Goal: Task Accomplishment & Management: Use online tool/utility

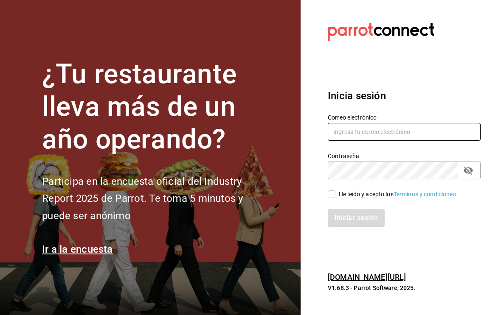
click at [366, 141] on input "text" at bounding box center [404, 132] width 153 height 18
type input "diegotorrescano21@gmail.com"
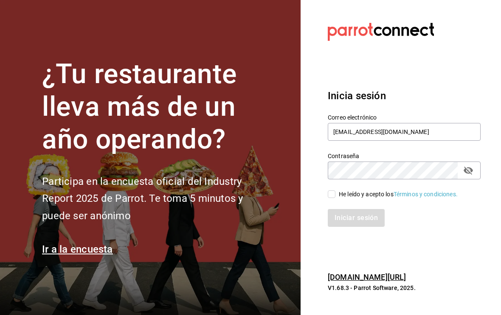
click at [334, 198] on input "He leído y acepto los Términos y condiciones." at bounding box center [332, 195] width 8 height 8
checkbox input "true"
click at [349, 227] on button "Iniciar sesión" at bounding box center [356, 218] width 57 height 18
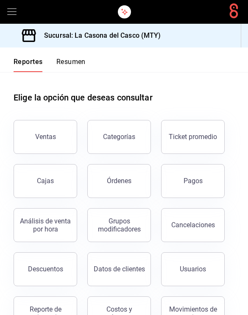
click at [79, 59] on button "Resumen" at bounding box center [70, 65] width 29 height 14
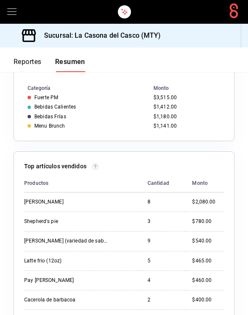
scroll to position [754, 0]
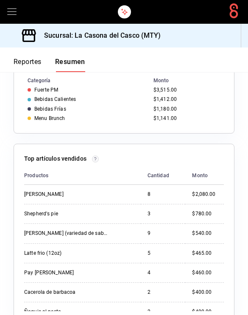
click at [25, 79] on th "Categoría" at bounding box center [82, 80] width 136 height 9
click at [24, 79] on th "Categoría" at bounding box center [82, 80] width 136 height 9
click at [31, 62] on button "Reportes" at bounding box center [28, 65] width 28 height 14
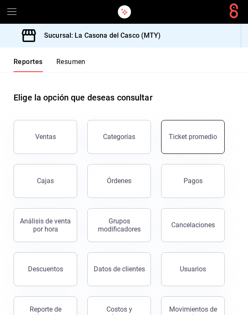
click at [180, 149] on button "Ticket promedio" at bounding box center [193, 137] width 64 height 34
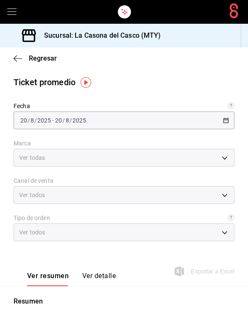
type input "7e4e7643-bc2c-442b-8a2a-9b04da6139a5"
type input "PARROT,UBER_EATS,RAPPI,DIDI_FOOD,ONLINE"
type input "37725a56-1572-4593-a8c9-f3487361729a,12c83e59-1750-49d3-bd42-14b7f767bf51,EXTER…"
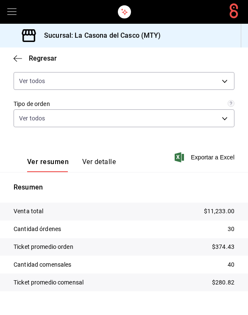
scroll to position [114, 0]
click at [103, 156] on div "Ver resumen Ver detalle" at bounding box center [65, 160] width 102 height 25
click at [87, 171] on button "Ver detalle" at bounding box center [99, 165] width 34 height 14
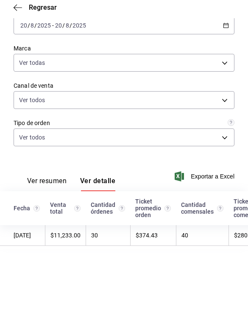
scroll to position [0, 0]
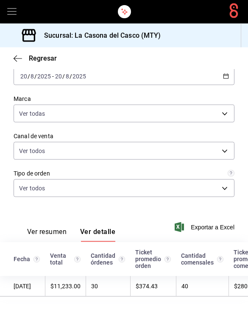
click at [59, 231] on button "Ver resumen" at bounding box center [46, 235] width 39 height 14
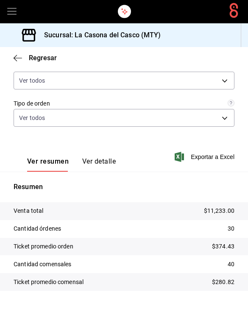
scroll to position [114, 0]
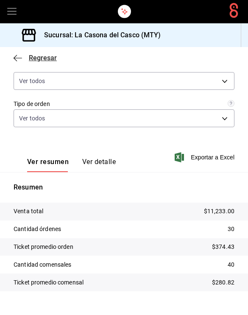
click at [16, 56] on icon "button" at bounding box center [15, 58] width 3 height 6
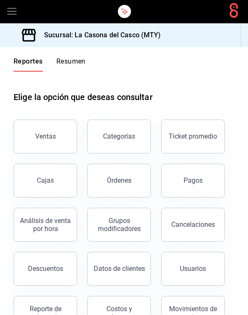
click at [82, 66] on button "Resumen" at bounding box center [70, 65] width 29 height 14
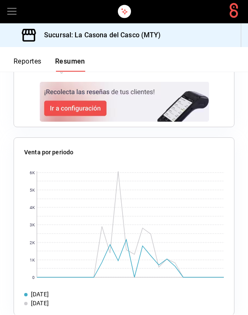
scroll to position [1138, 0]
click at [125, 256] on rect at bounding box center [130, 225] width 187 height 106
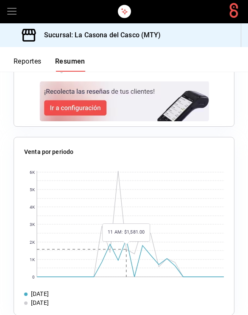
click at [135, 277] on rect at bounding box center [130, 225] width 187 height 106
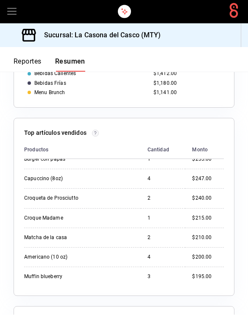
scroll to position [767, 0]
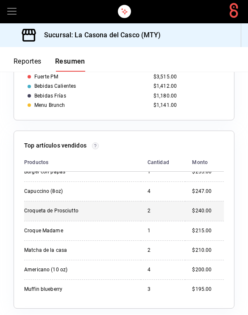
click at [109, 214] on div "Croqueta de Prosciutto" at bounding box center [79, 211] width 110 height 7
